Goal: Task Accomplishment & Management: Manage account settings

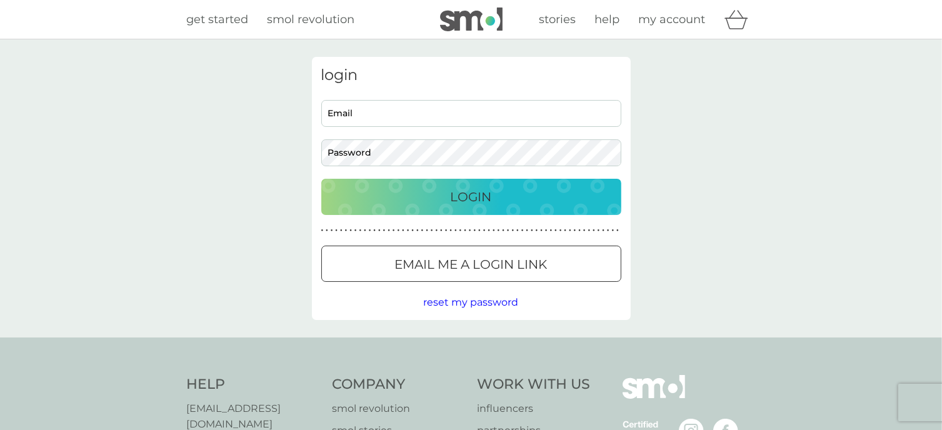
type input "hazelbosworth.2023@gmail.com"
click at [423, 197] on div "Login" at bounding box center [471, 197] width 275 height 20
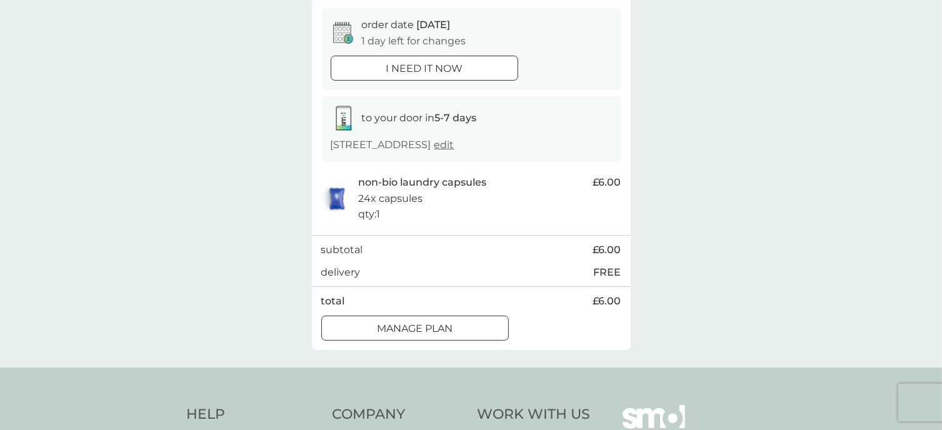
scroll to position [120, 0]
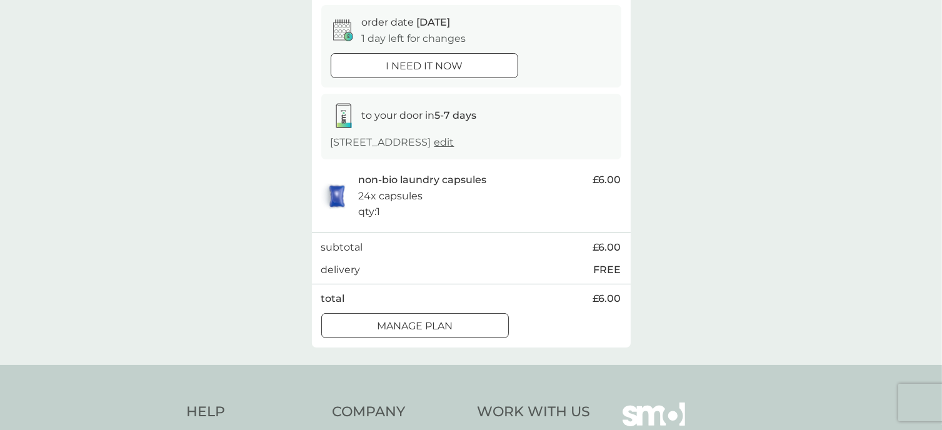
click at [427, 326] on div at bounding box center [415, 326] width 45 height 13
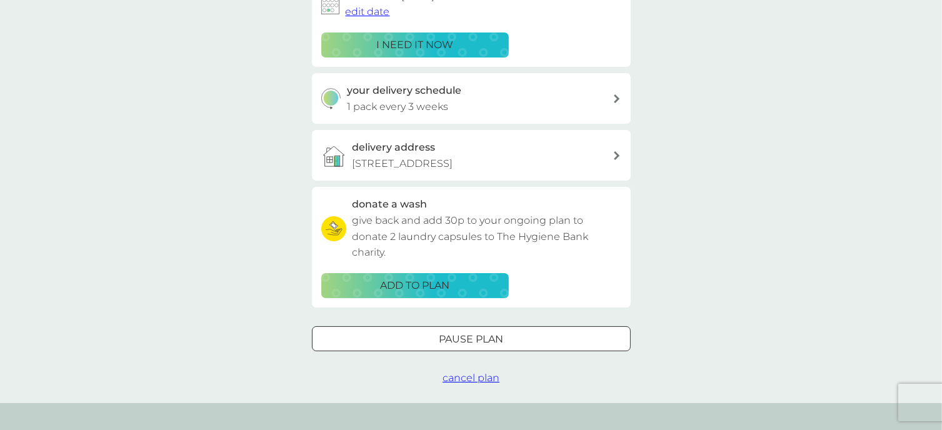
scroll to position [235, 0]
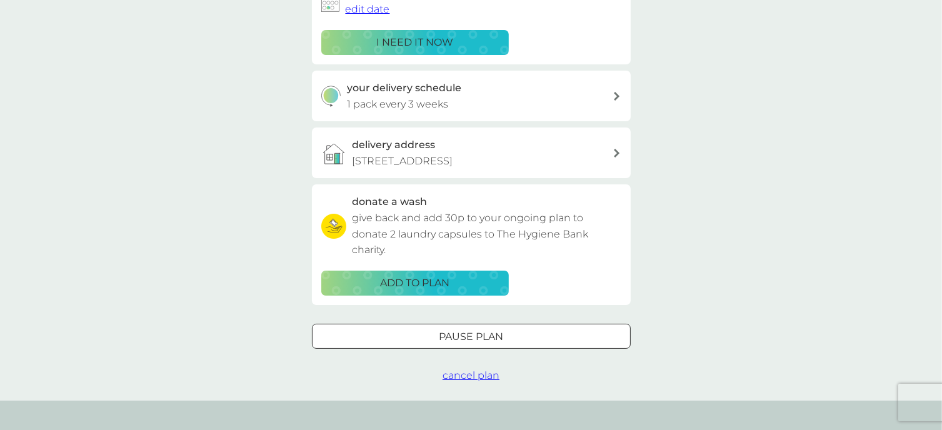
click at [471, 335] on div at bounding box center [471, 336] width 10 height 10
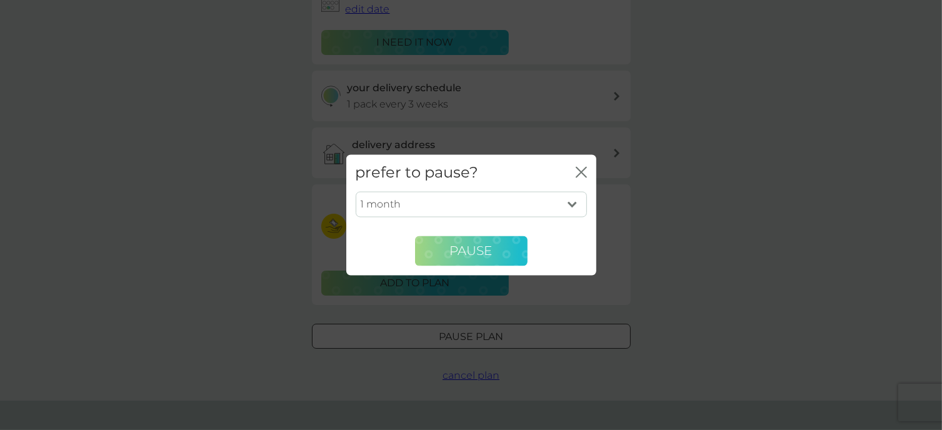
click at [475, 242] on button "Pause" at bounding box center [471, 251] width 113 height 30
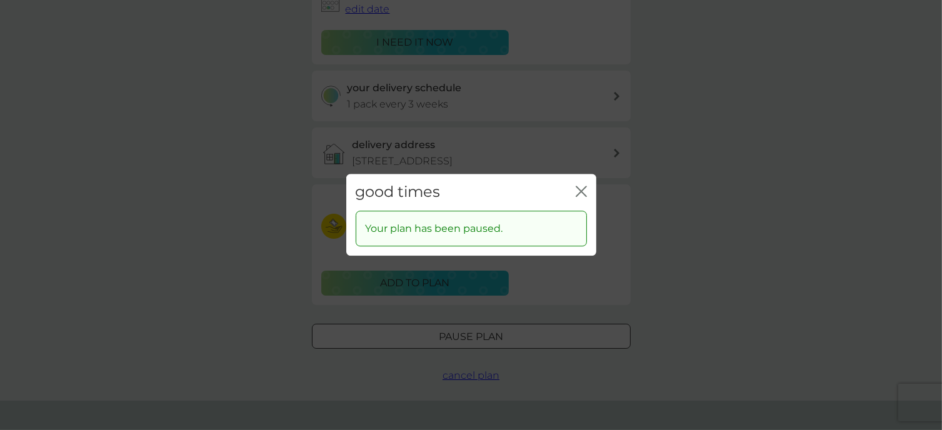
click at [578, 185] on div "close" at bounding box center [581, 192] width 11 height 18
